Goal: Transaction & Acquisition: Subscribe to service/newsletter

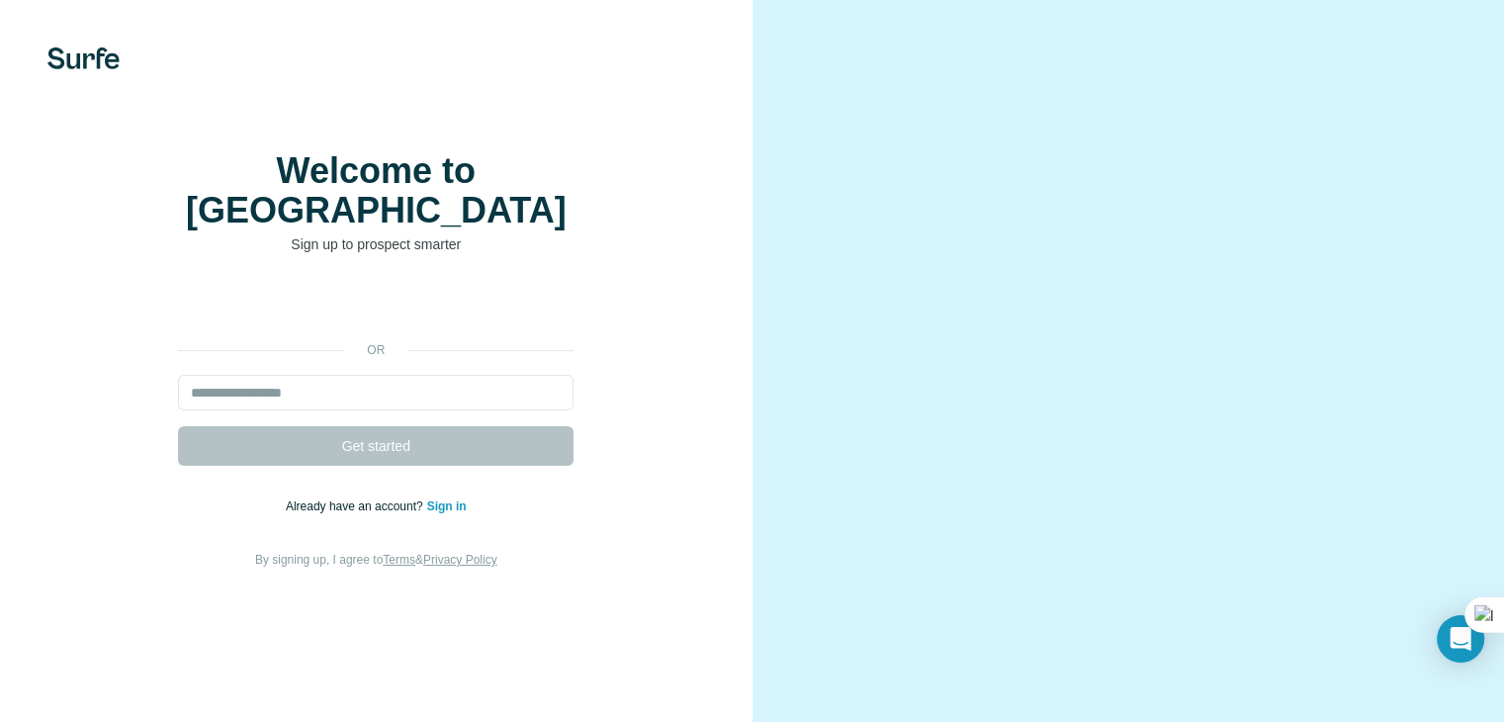
click at [693, 170] on div "Welcome to Surfe Sign up to prospect smarter or Get started Already have an acc…" at bounding box center [376, 361] width 752 height 722
click at [464, 410] on input "email" at bounding box center [375, 393] width 395 height 36
type input "**********"
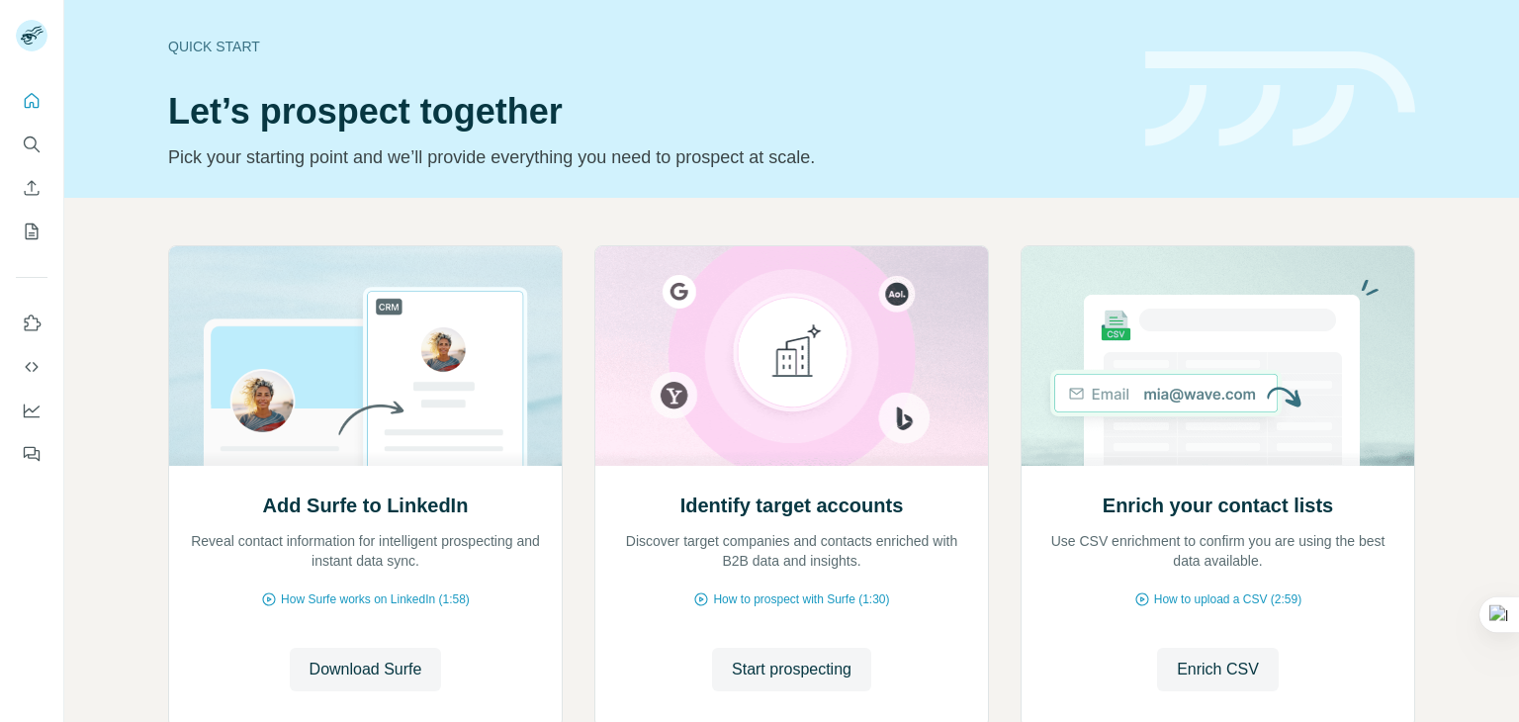
click at [40, 33] on icon at bounding box center [40, 33] width 8 height 4
click at [608, 114] on h1 "Let’s prospect together" at bounding box center [644, 112] width 953 height 40
click at [28, 408] on icon "Dashboard" at bounding box center [32, 410] width 20 height 20
